Goal: Transaction & Acquisition: Purchase product/service

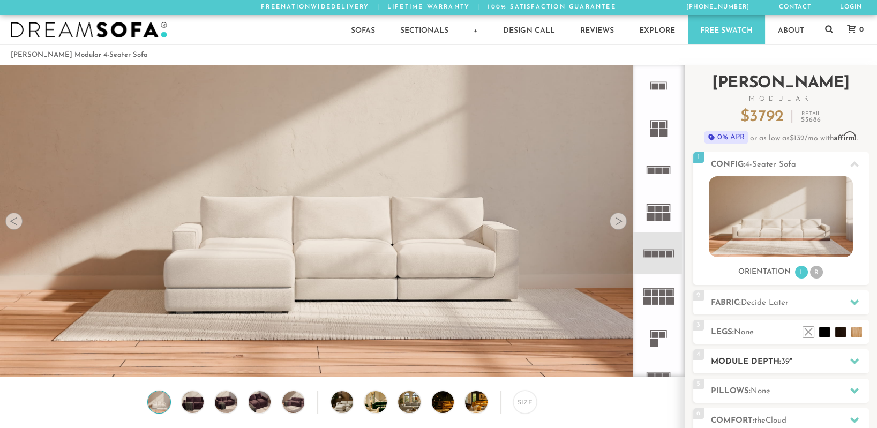
click at [762, 362] on h2 "Module Depth: 39 "" at bounding box center [790, 362] width 158 height 12
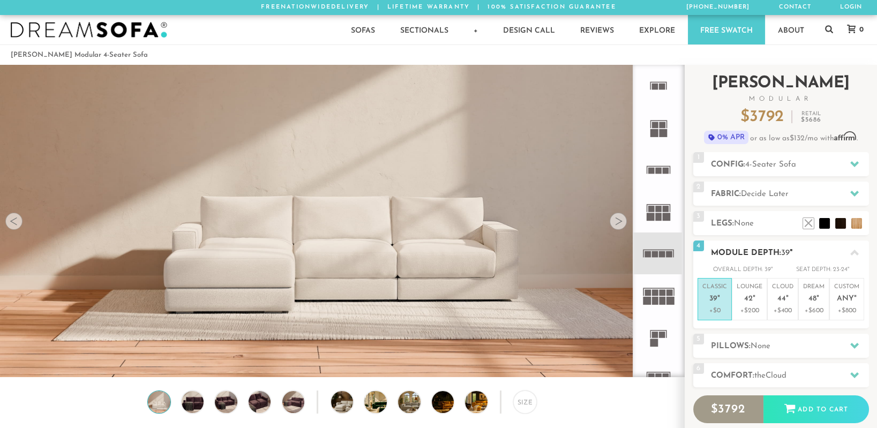
click at [856, 251] on icon at bounding box center [854, 253] width 9 height 6
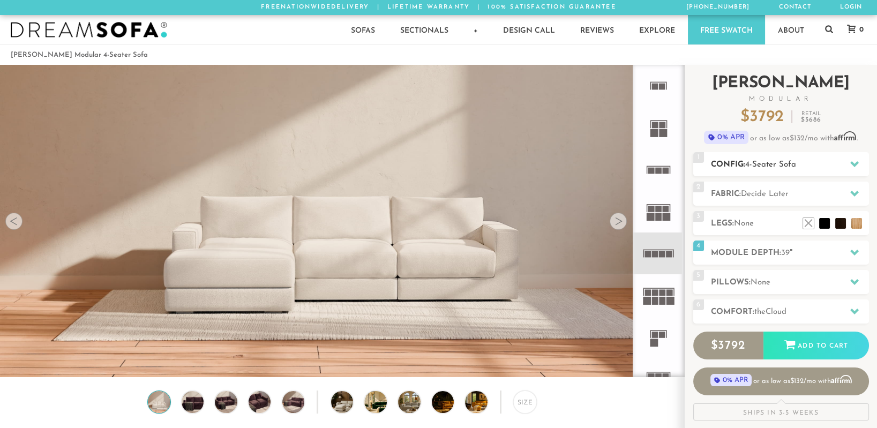
click at [774, 166] on span "4-Seater Sofa" at bounding box center [770, 165] width 51 height 8
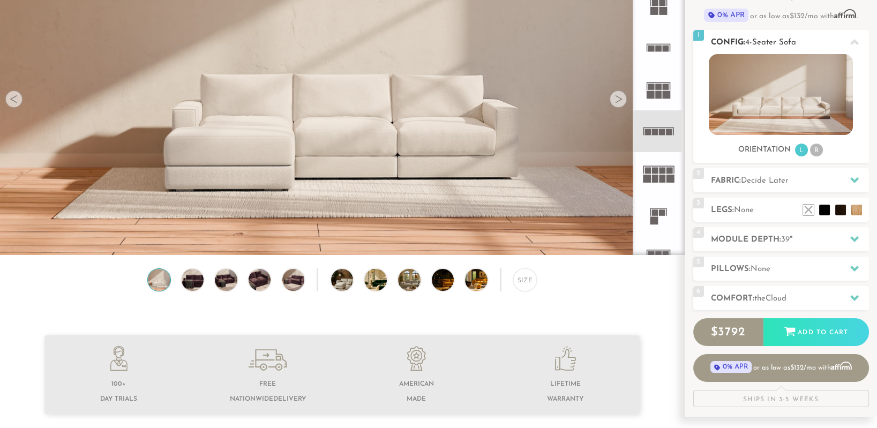
scroll to position [120, 0]
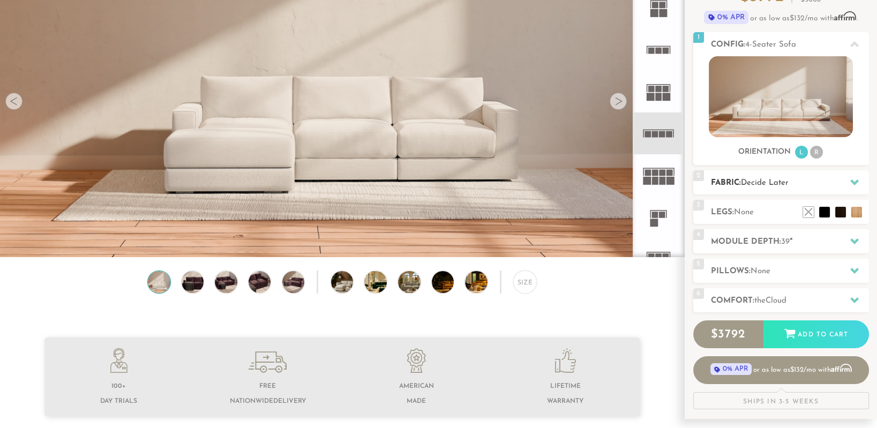
click at [782, 184] on span "Decide Later" at bounding box center [765, 183] width 48 height 8
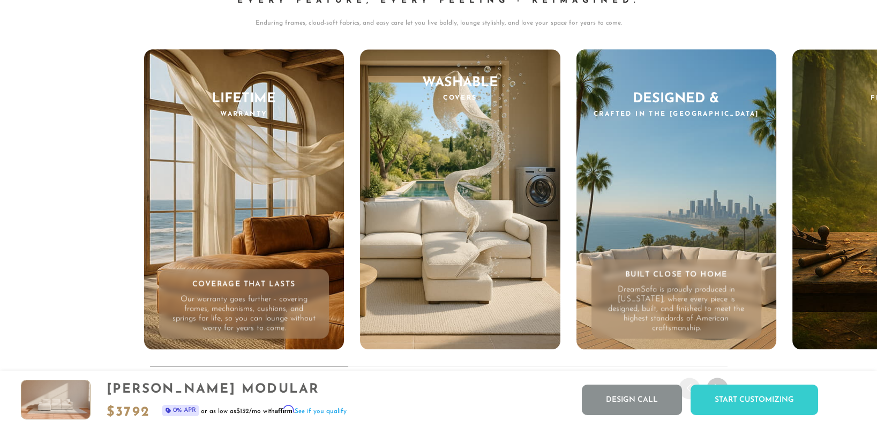
scroll to position [10371, 0]
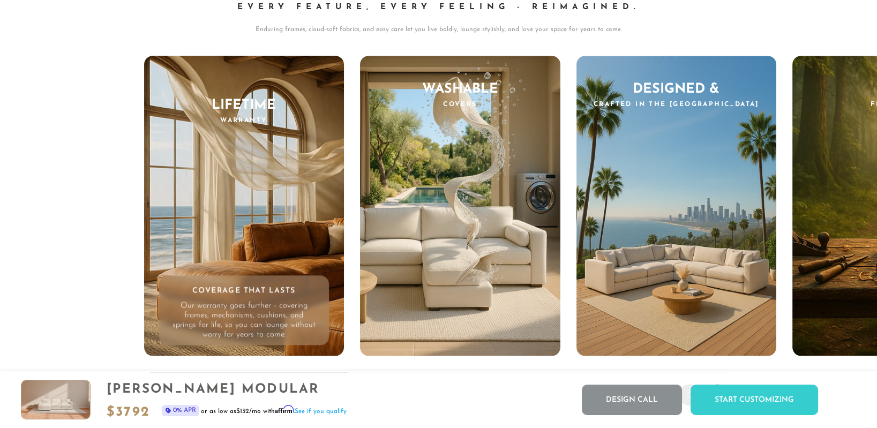
click at [718, 384] on div "Next slide" at bounding box center [717, 394] width 21 height 21
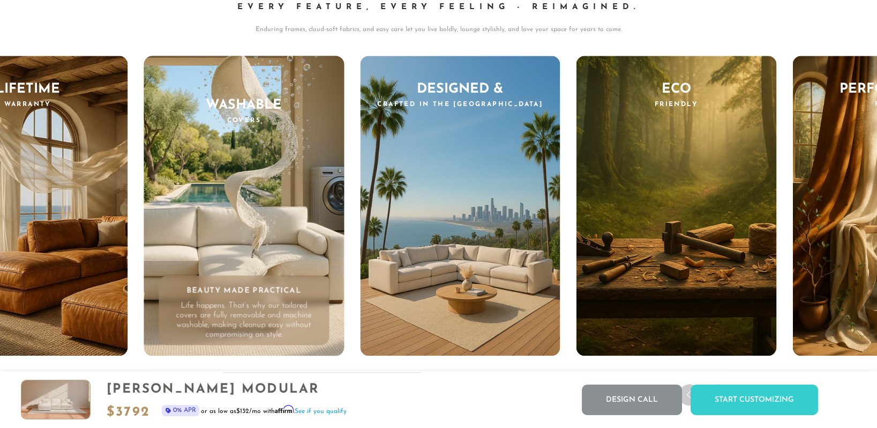
click at [718, 384] on div "Next slide" at bounding box center [717, 394] width 21 height 21
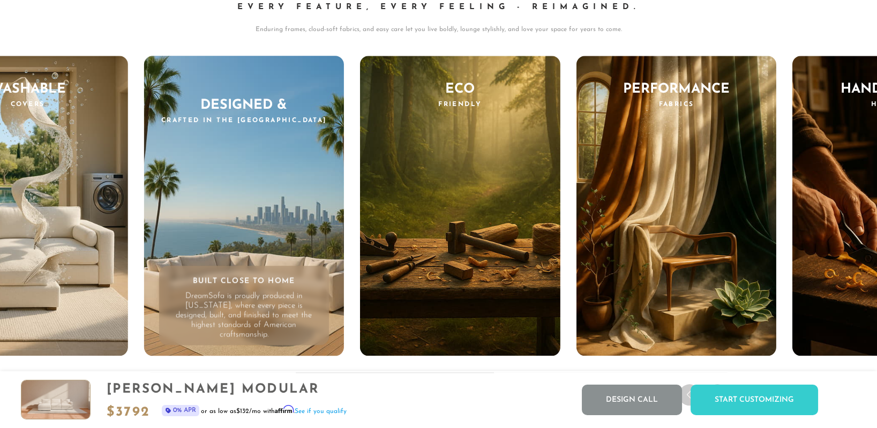
click at [718, 384] on div "Next slide" at bounding box center [717, 394] width 21 height 21
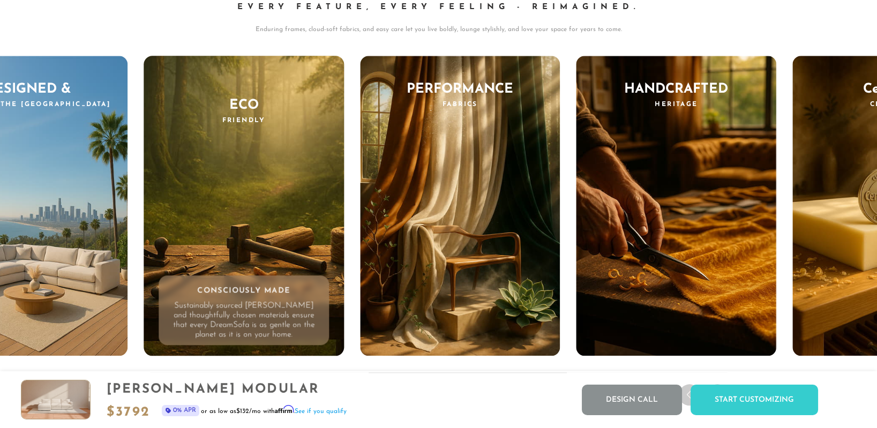
click at [718, 384] on div "Next slide" at bounding box center [717, 394] width 21 height 21
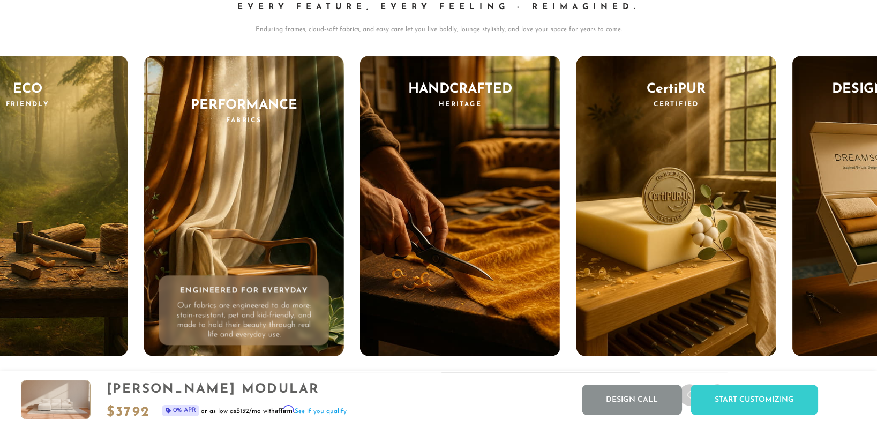
click at [718, 384] on div "Next slide" at bounding box center [717, 394] width 21 height 21
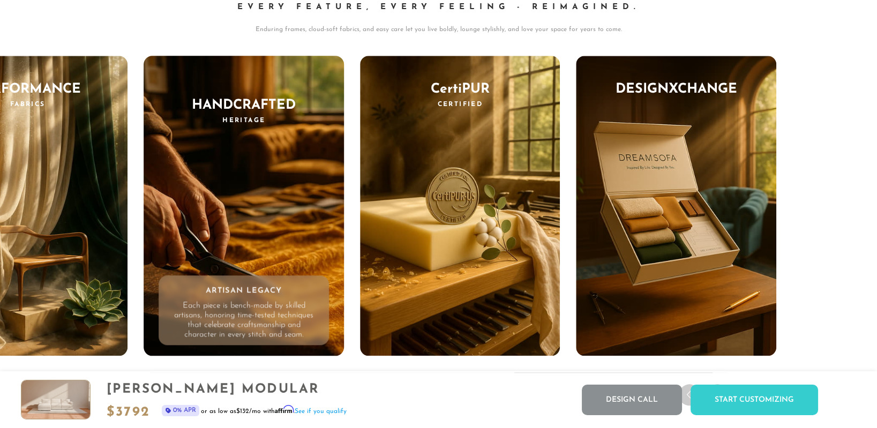
click at [718, 384] on div "Next slide" at bounding box center [717, 394] width 21 height 21
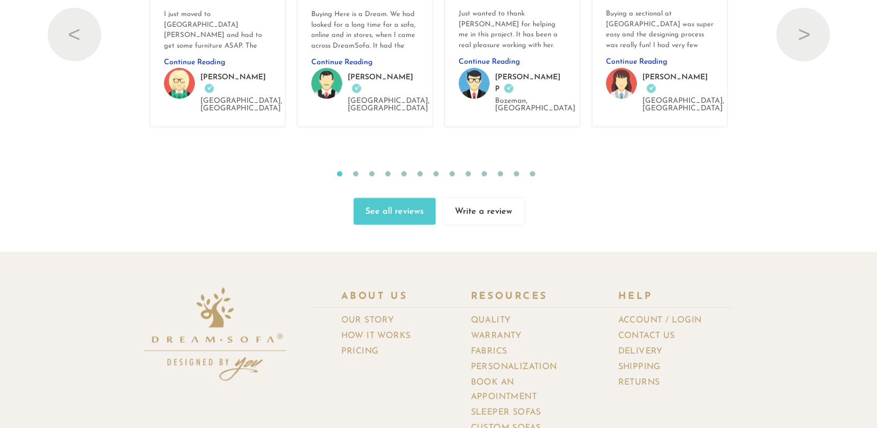
scroll to position [11740, 0]
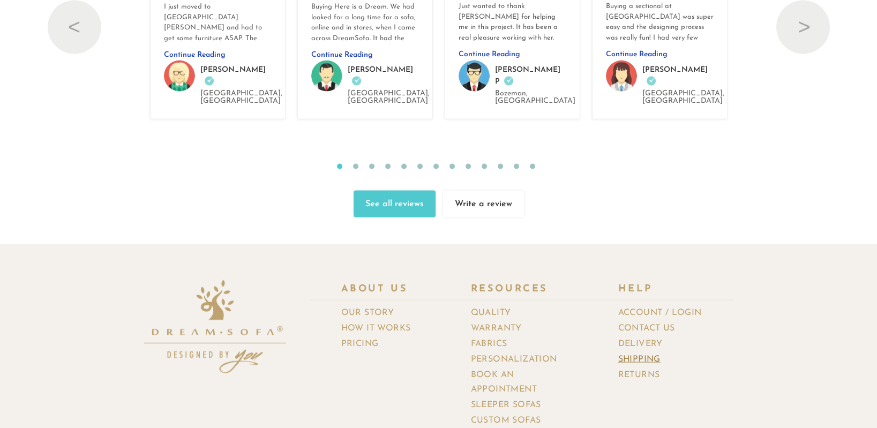
click at [627, 351] on link "Shipping" at bounding box center [643, 359] width 50 height 16
